Goal: Obtain resource: Download file/media

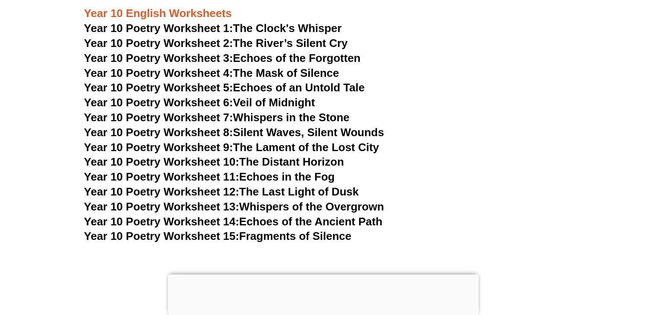
scroll to position [6116, 0]
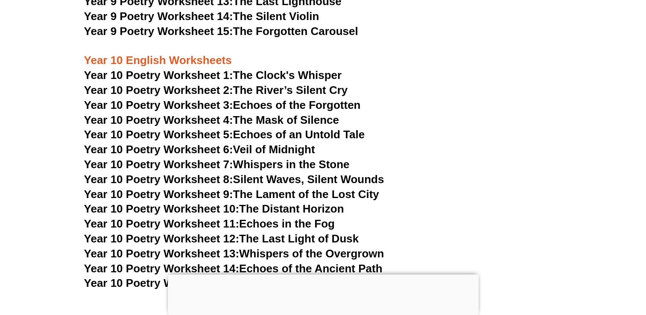
click at [167, 114] on span "Year 10 Poetry Worksheet 4:" at bounding box center [158, 120] width 149 height 13
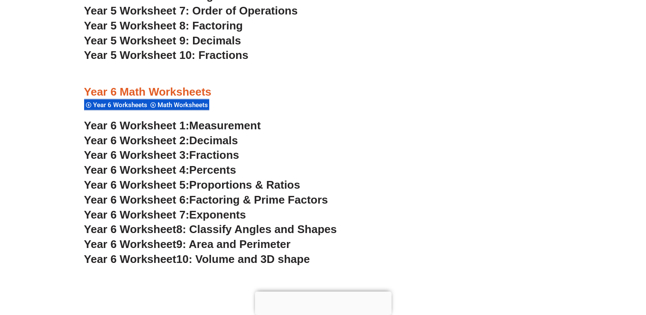
scroll to position [2042, 0]
